Goal: Information Seeking & Learning: Learn about a topic

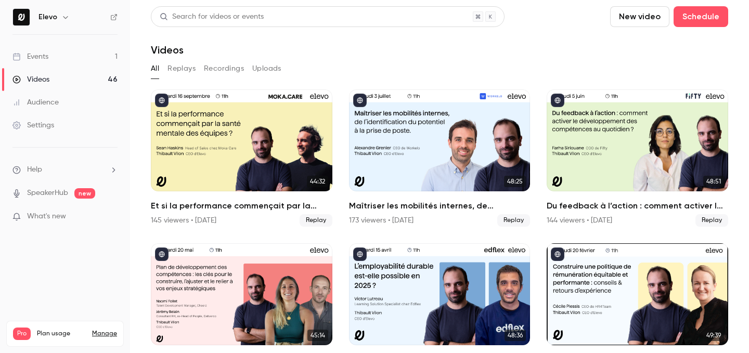
click at [117, 55] on link "Events 1" at bounding box center [65, 56] width 130 height 23
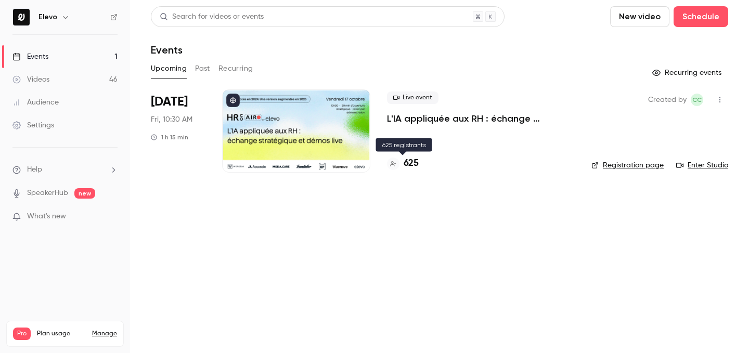
click at [416, 161] on h4 "625" at bounding box center [411, 164] width 15 height 14
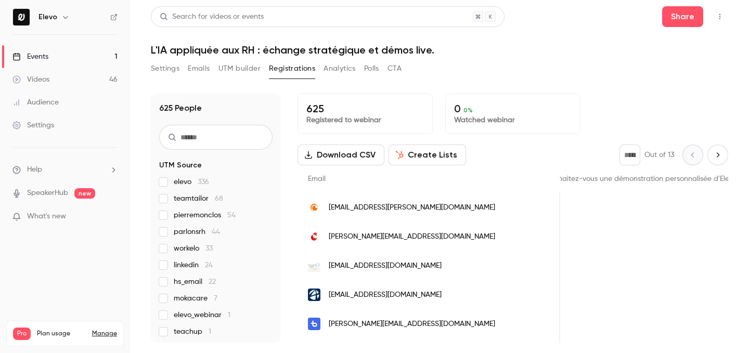
click at [103, 63] on link "Events 1" at bounding box center [65, 56] width 130 height 23
